Goal: Use online tool/utility: Utilize a website feature to perform a specific function

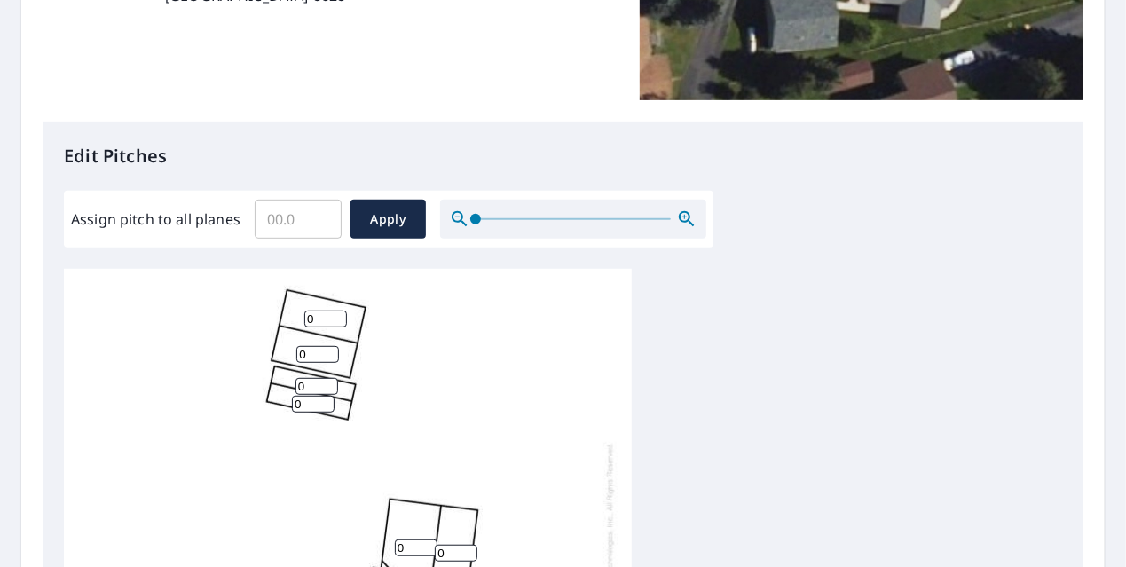
scroll to position [12, 0]
click at [302, 213] on input "Assign pitch to all planes" at bounding box center [298, 219] width 87 height 50
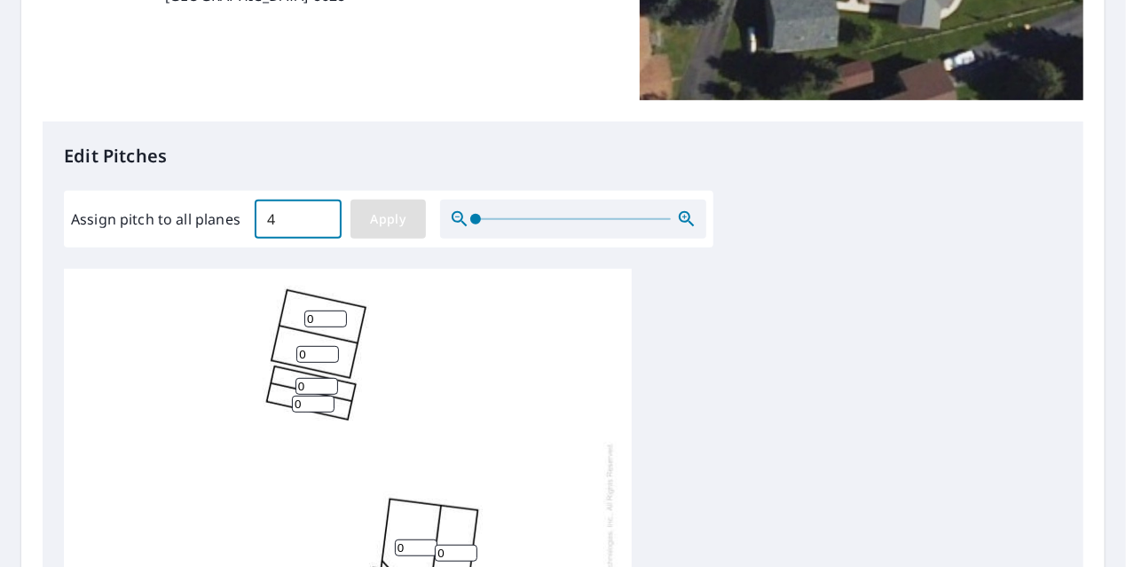
type input "4"
click at [368, 221] on span "Apply" at bounding box center [388, 219] width 47 height 22
type input "4"
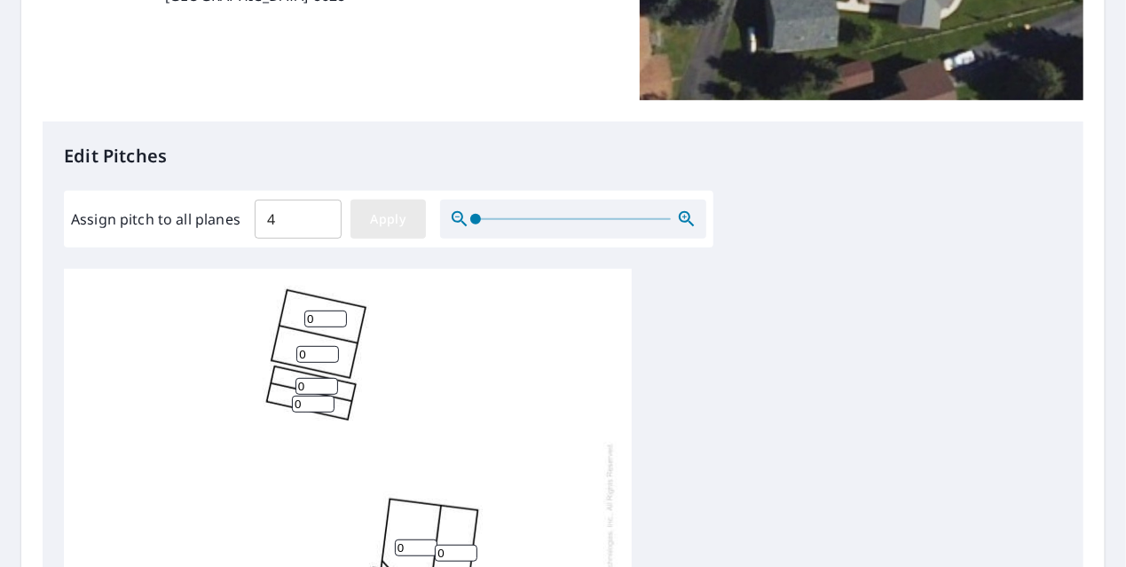
type input "4"
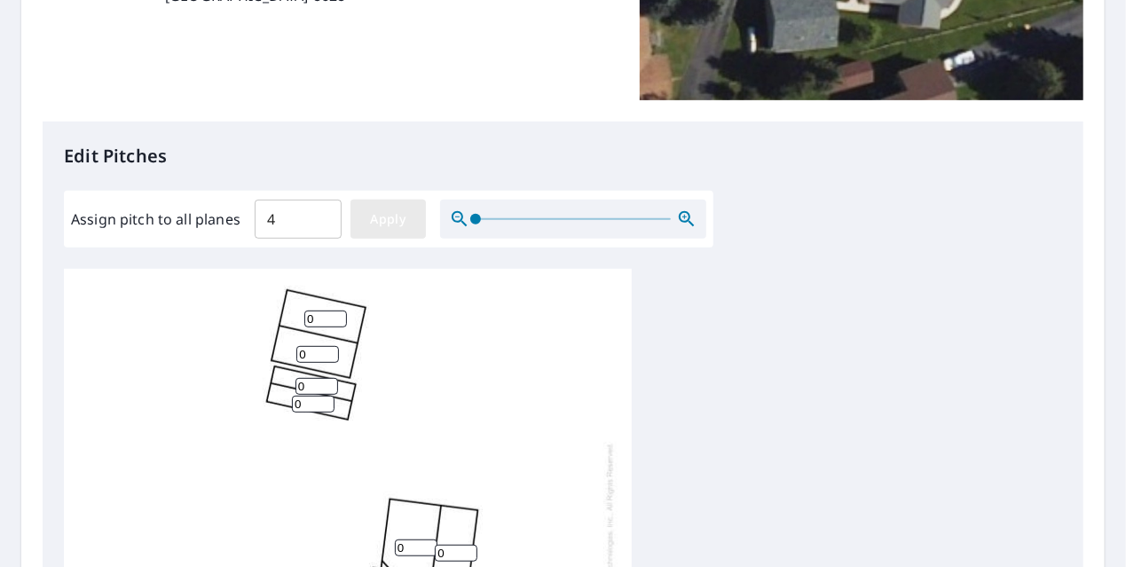
type input "4"
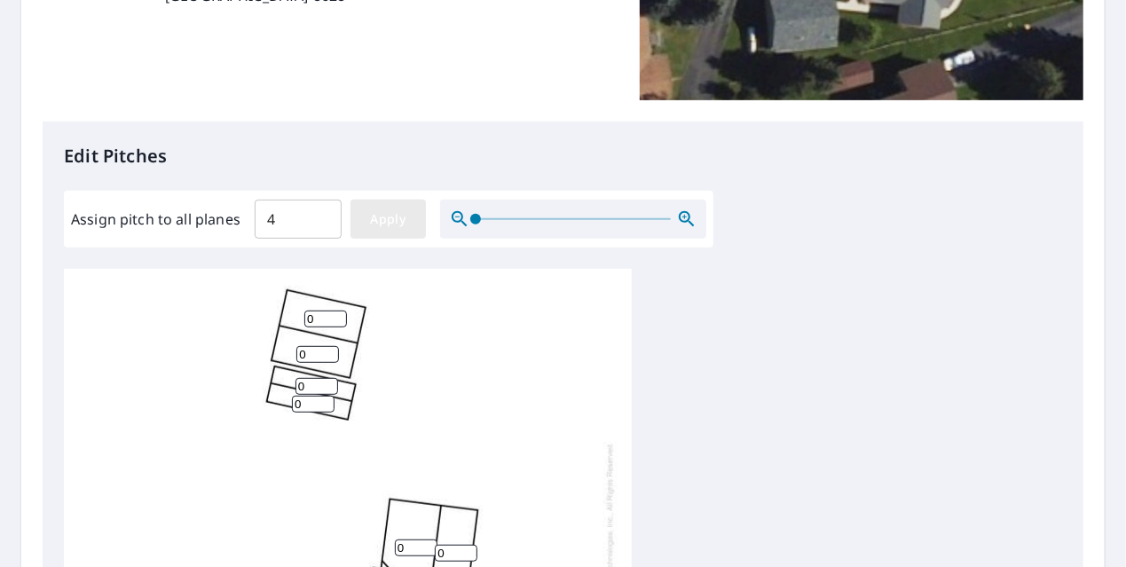
type input "4"
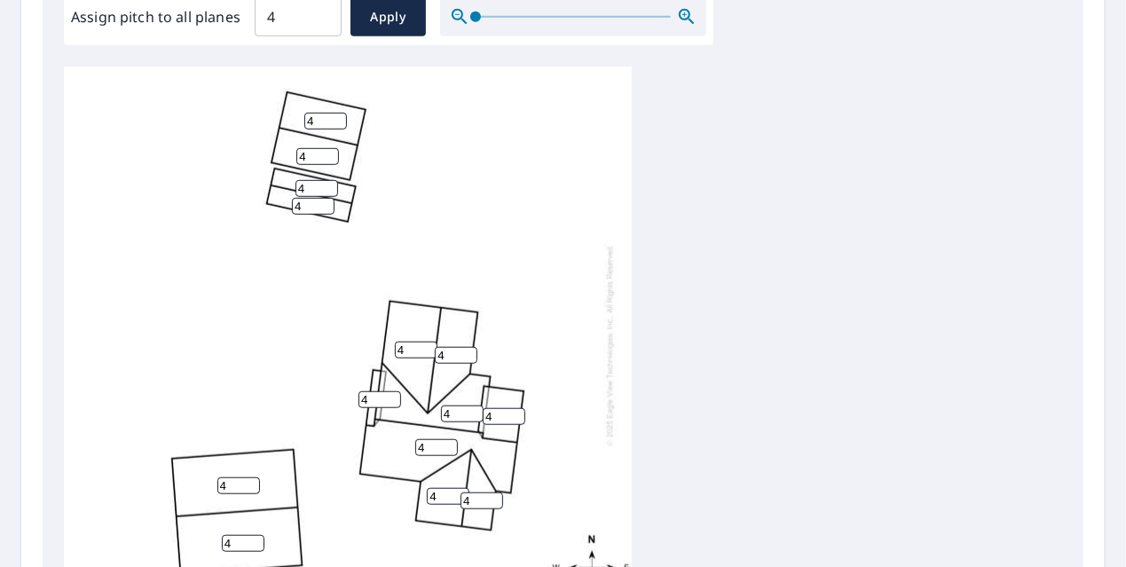
scroll to position [532, 0]
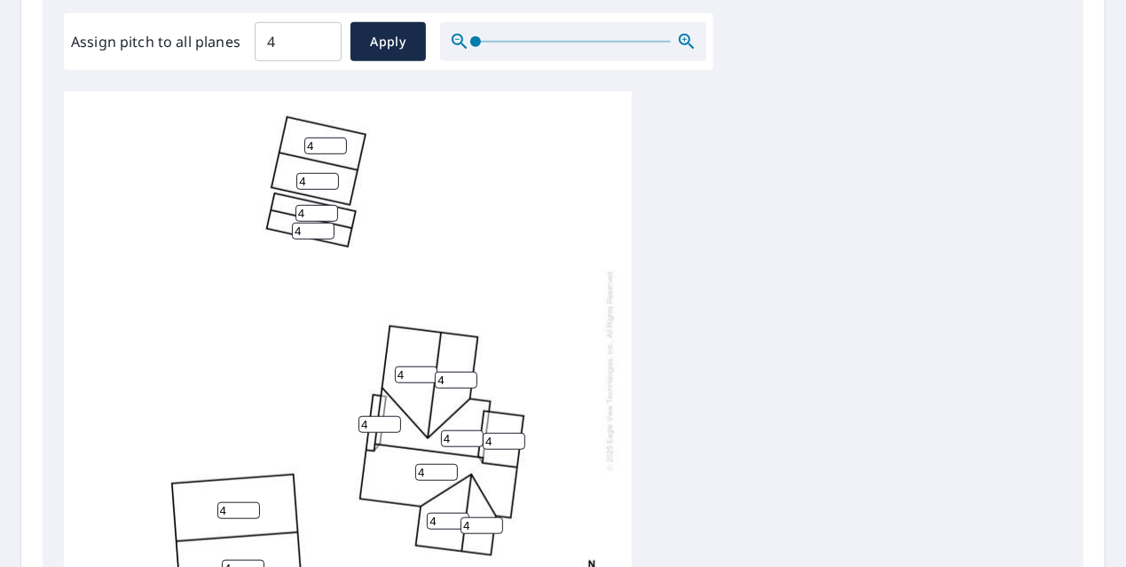
drag, startPoint x: 305, startPoint y: 184, endPoint x: 296, endPoint y: 183, distance: 9.0
click at [296, 183] on input "4" at bounding box center [317, 181] width 43 height 17
type input "2"
drag, startPoint x: 323, startPoint y: 146, endPoint x: 302, endPoint y: 147, distance: 20.4
click at [302, 147] on div "4 4 4 4 4 4 4 2 4 4 4 4 4 4" at bounding box center [348, 369] width 568 height 557
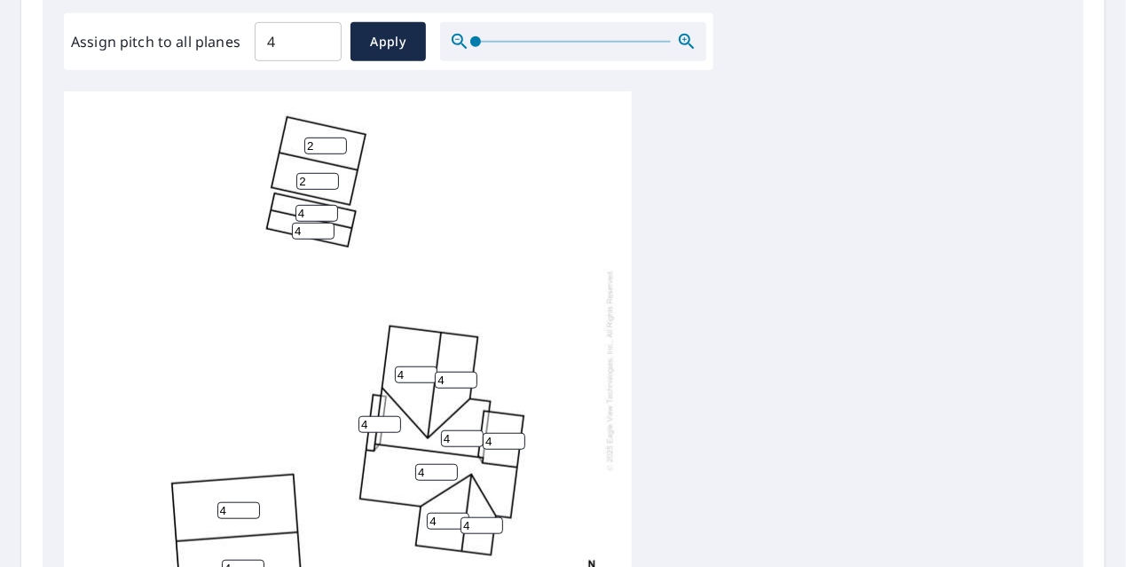
type input "2"
drag, startPoint x: 305, startPoint y: 214, endPoint x: 284, endPoint y: 208, distance: 21.9
click at [284, 208] on div "4 4 4 4 4 4 2 2 4 4 4 4 4 4" at bounding box center [348, 369] width 568 height 557
type input "2"
drag, startPoint x: 298, startPoint y: 226, endPoint x: 248, endPoint y: 226, distance: 49.7
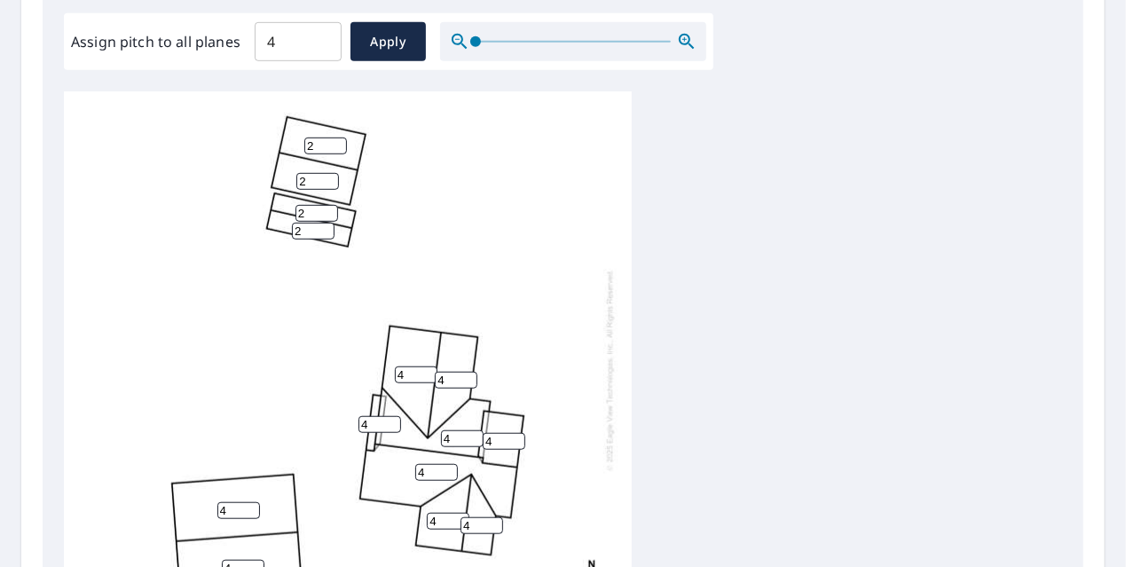
click at [256, 227] on div "4 4 4 4 4 4 2 2 4 4 4 2 2 4" at bounding box center [348, 369] width 568 height 557
type input "2"
click at [202, 210] on div "4 4 4 4 4 4 2 2 4 4 4 2 2 4" at bounding box center [348, 369] width 568 height 557
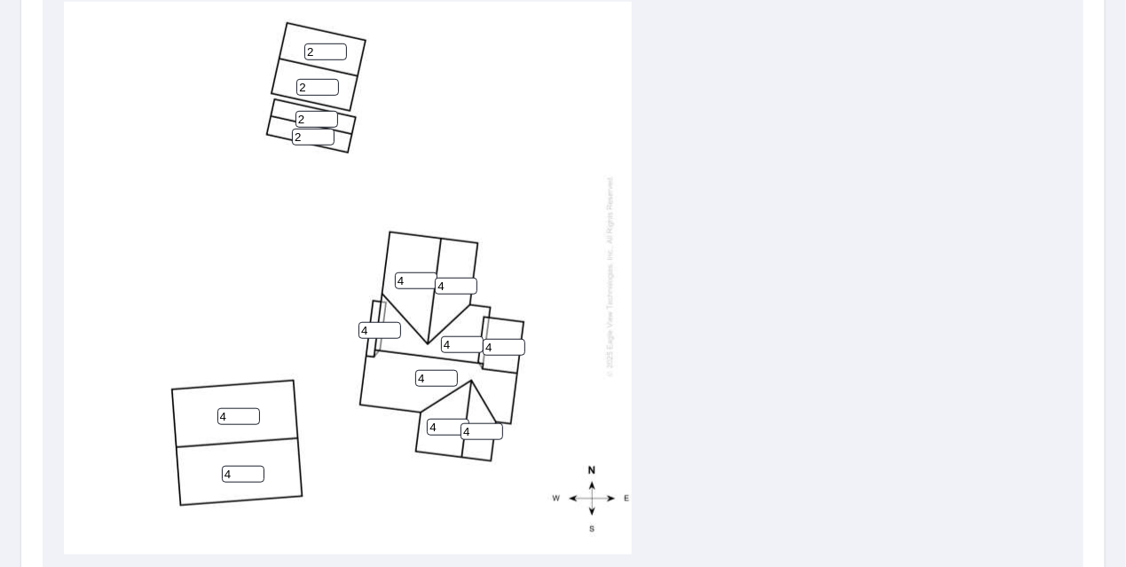
scroll to position [836, 0]
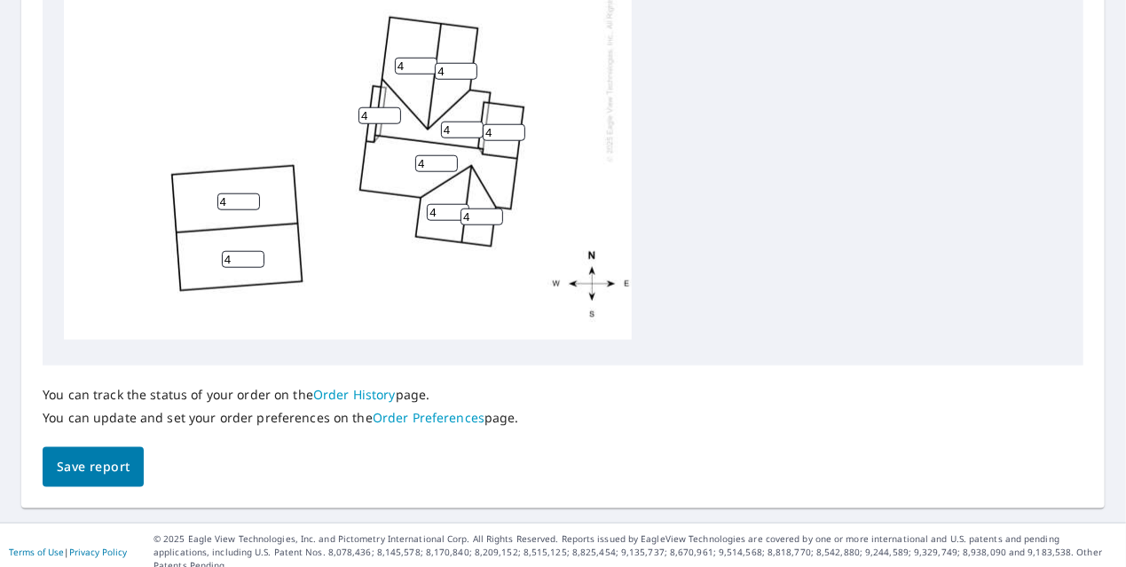
click at [107, 459] on span "Save report" at bounding box center [93, 467] width 73 height 22
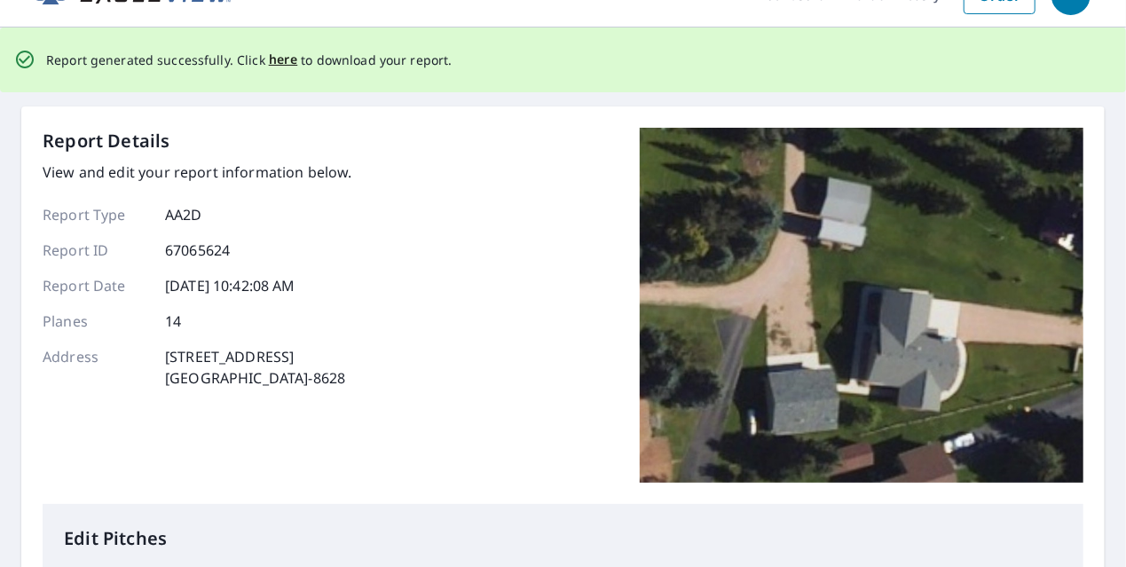
scroll to position [0, 0]
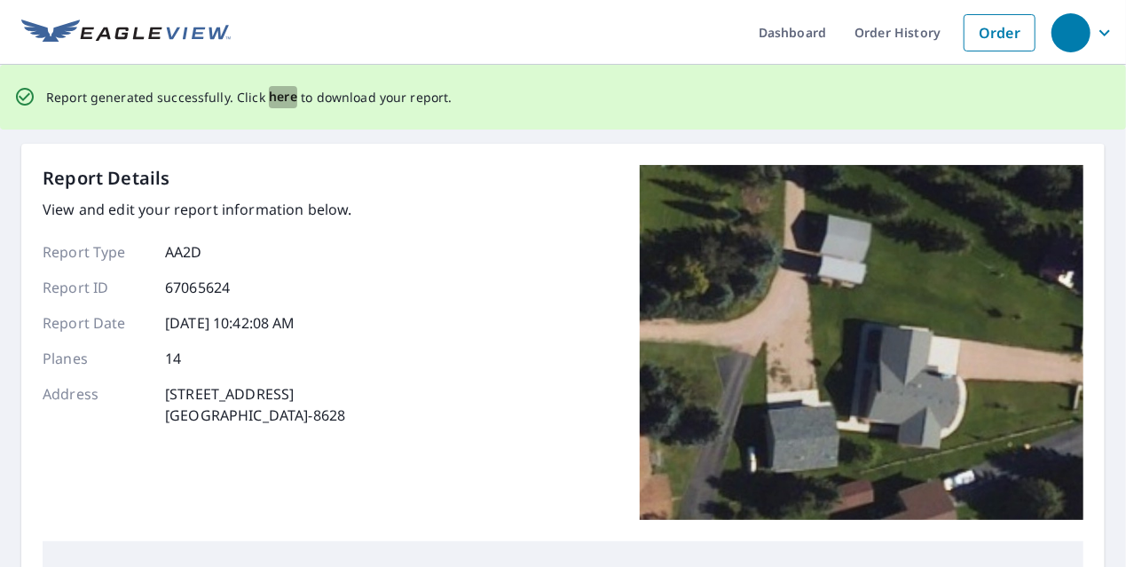
click at [273, 98] on span "here" at bounding box center [283, 97] width 29 height 22
